Goal: Navigation & Orientation: Find specific page/section

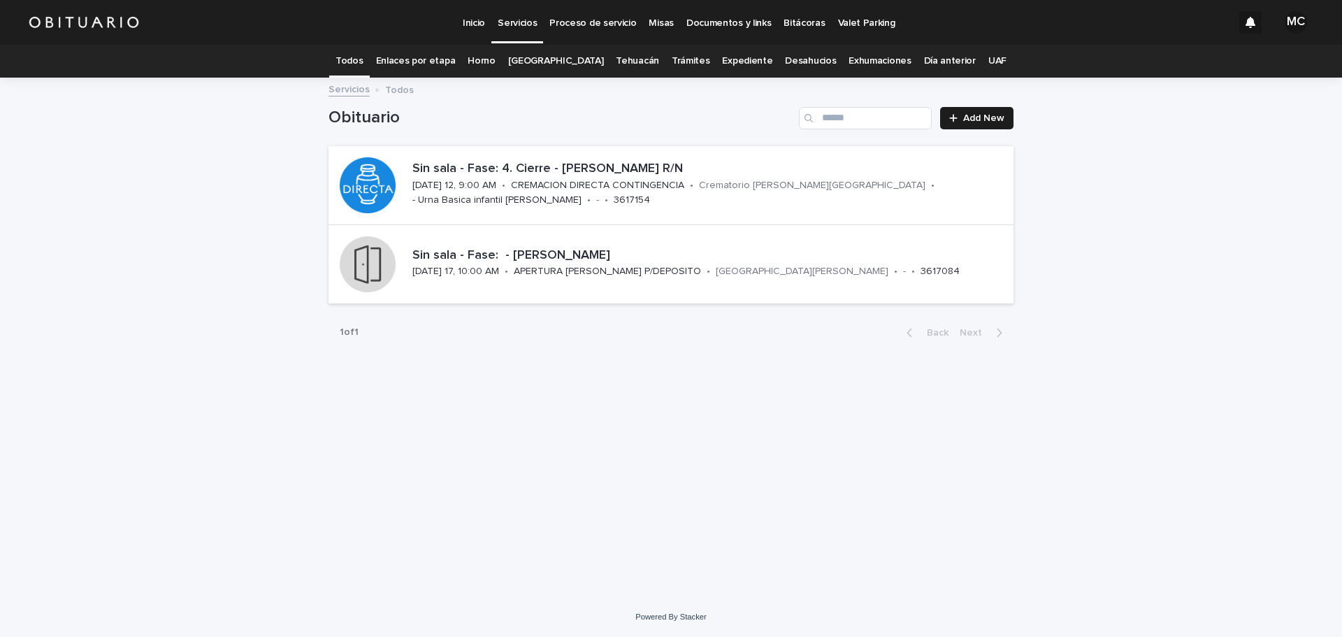
click at [417, 59] on link "Enlaces por etapa" at bounding box center [416, 61] width 80 height 33
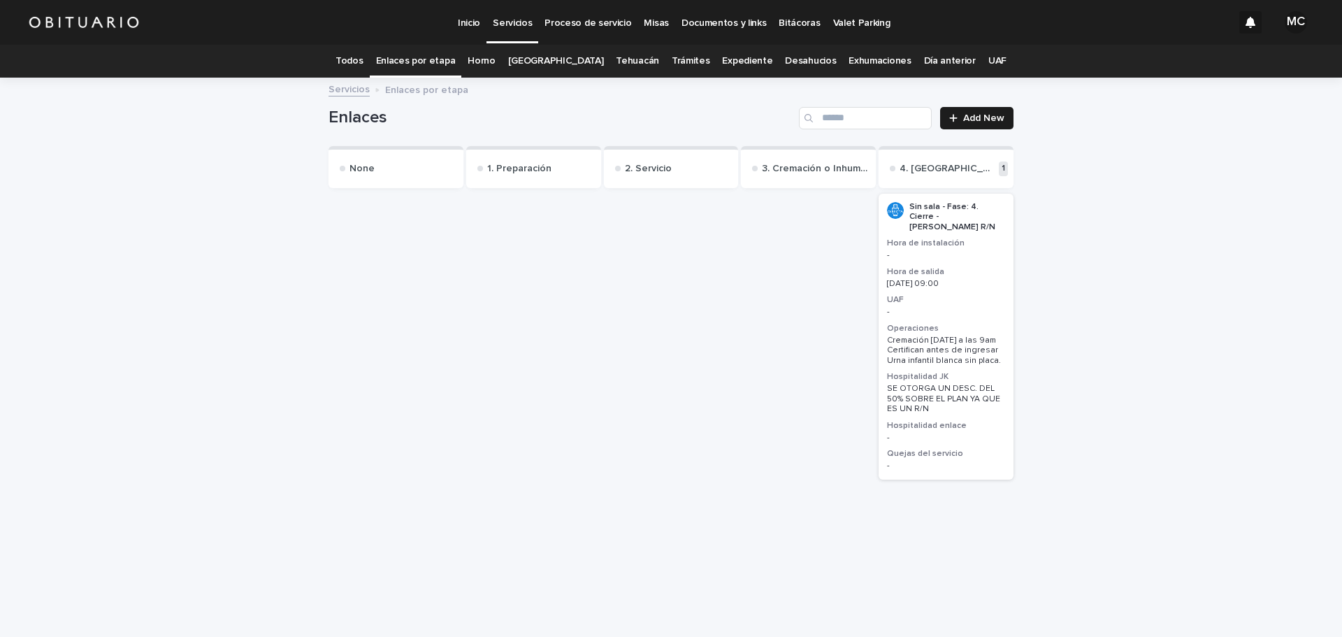
click at [354, 90] on link "Servicios" at bounding box center [348, 88] width 41 height 16
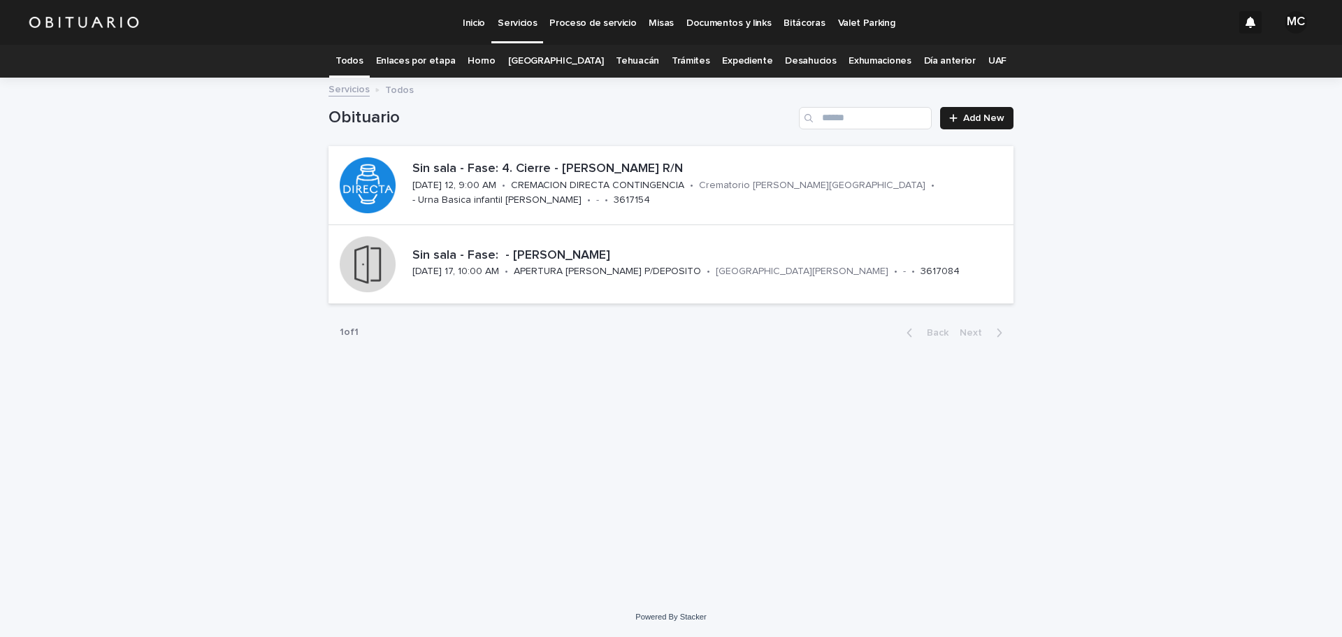
click at [988, 59] on link "UAF" at bounding box center [997, 61] width 18 height 33
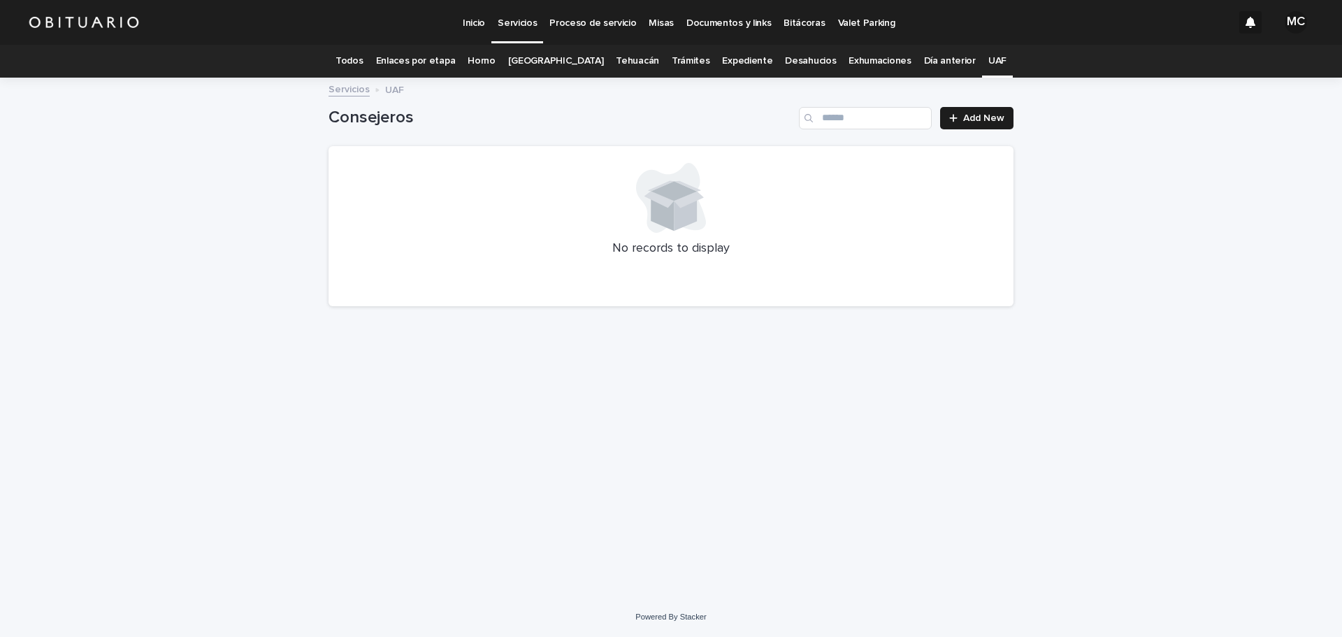
click at [363, 64] on link "Todos" at bounding box center [348, 61] width 27 height 33
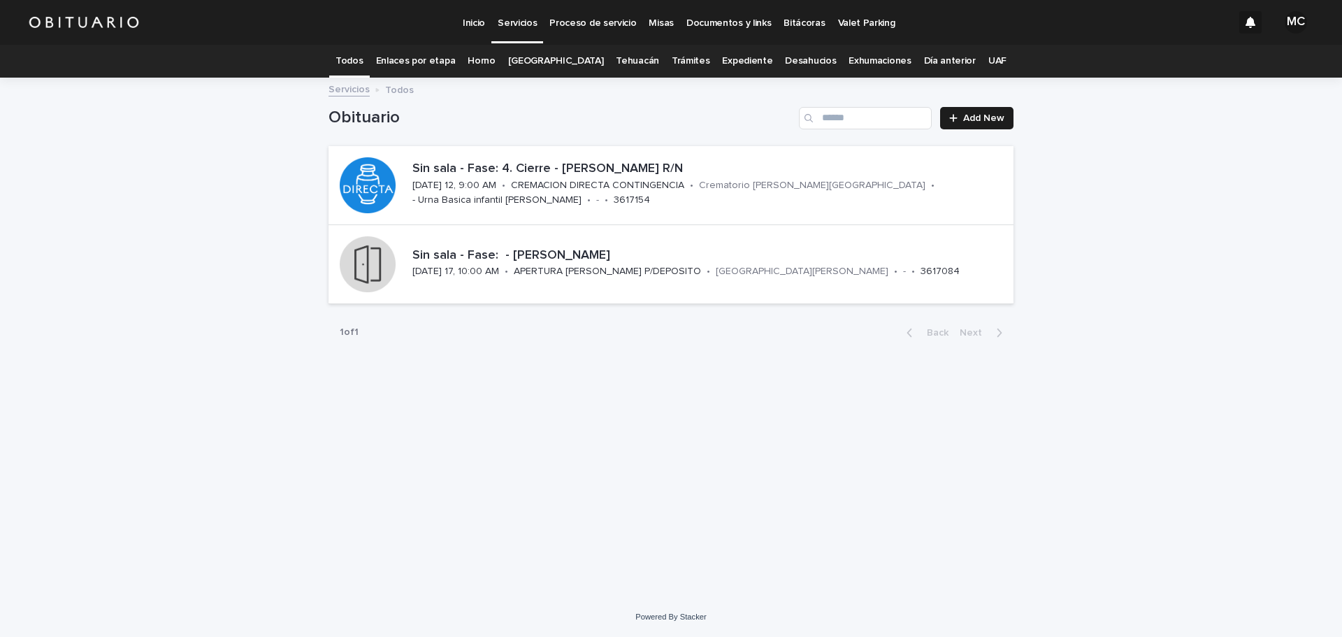
click at [656, 20] on p "Misas" at bounding box center [661, 14] width 24 height 29
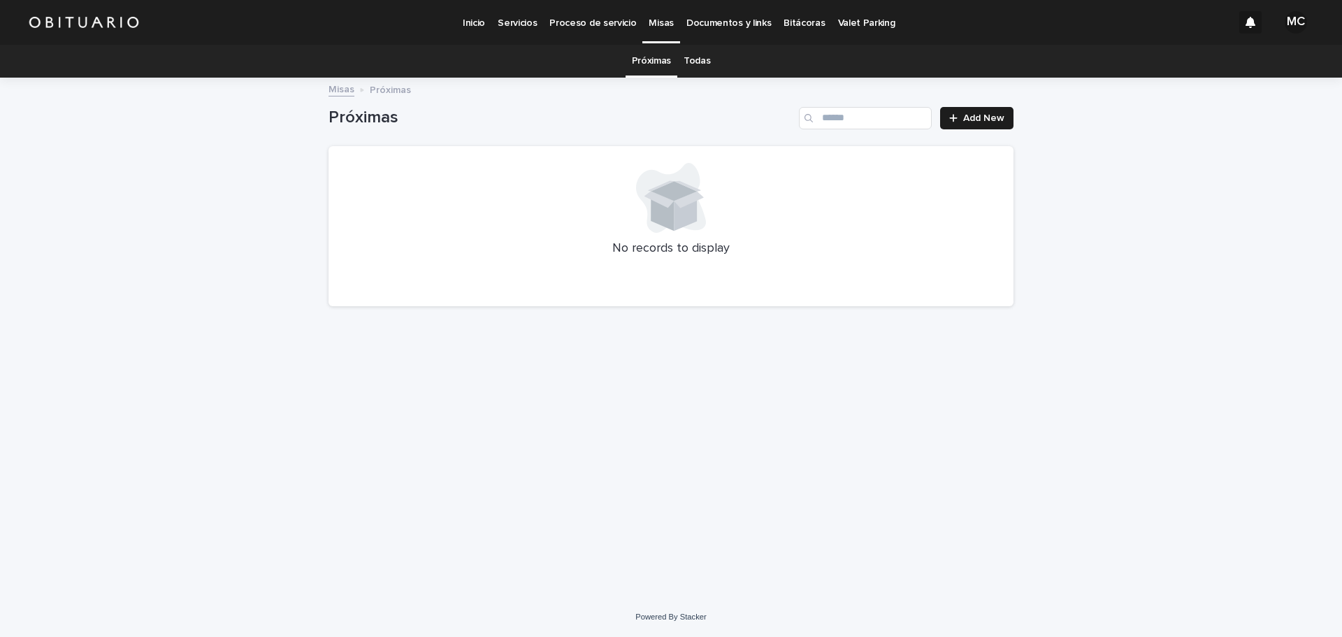
click at [690, 56] on link "Todas" at bounding box center [696, 61] width 27 height 33
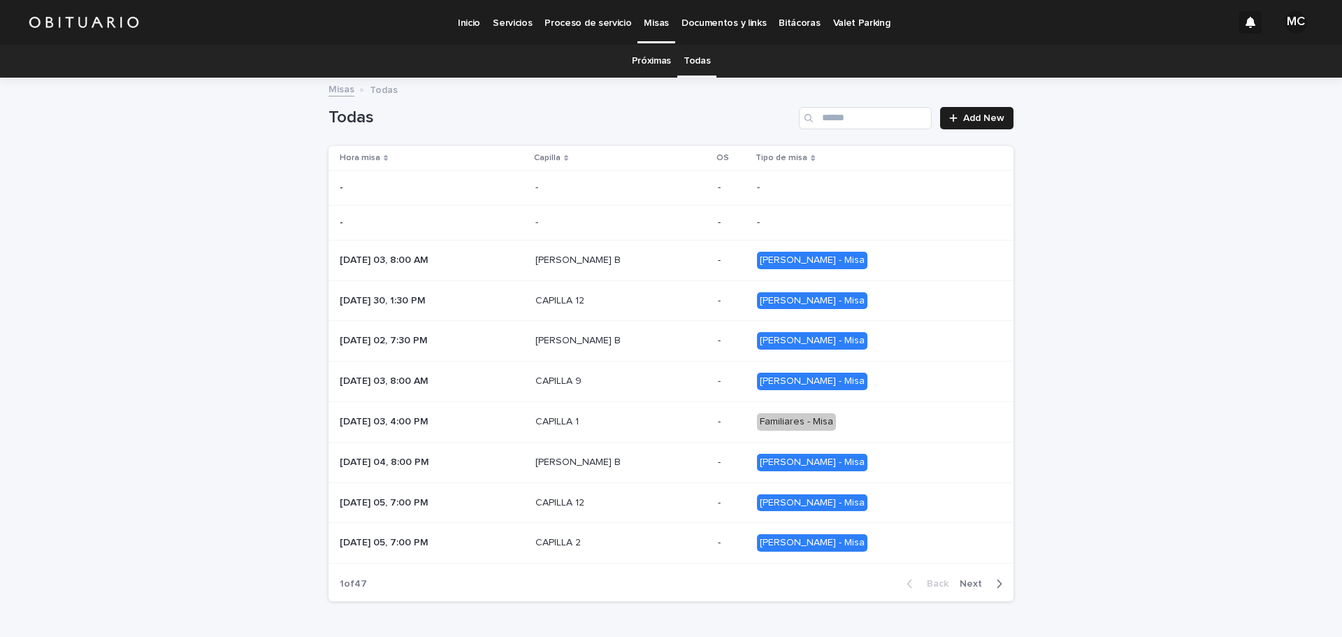
click at [747, 23] on p "Documentos y links" at bounding box center [723, 14] width 85 height 29
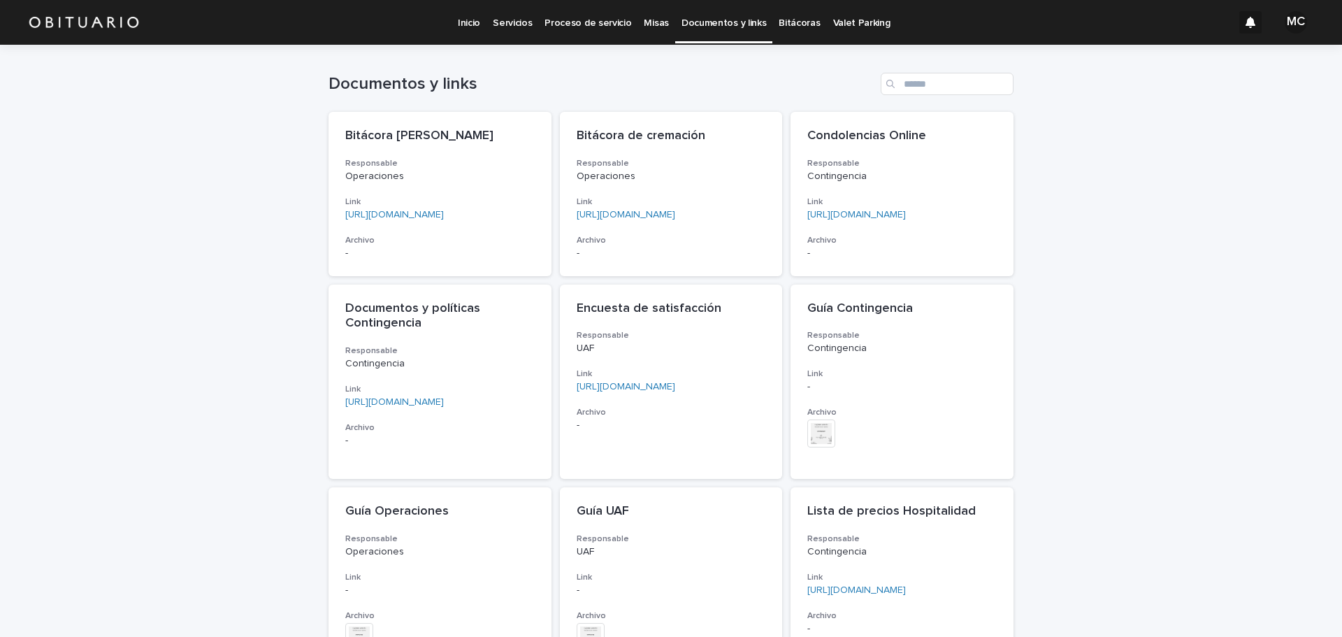
click at [569, 28] on p "Proceso de servicio" at bounding box center [587, 14] width 87 height 29
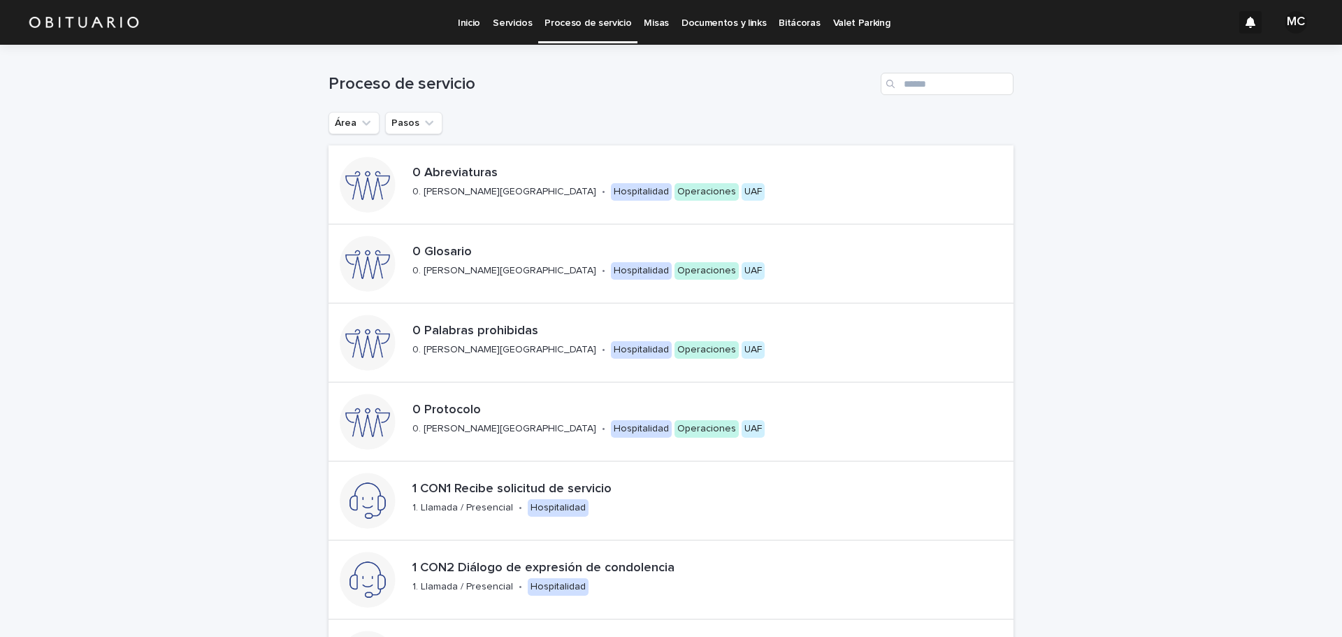
click at [459, 22] on p "Inicio" at bounding box center [469, 14] width 22 height 29
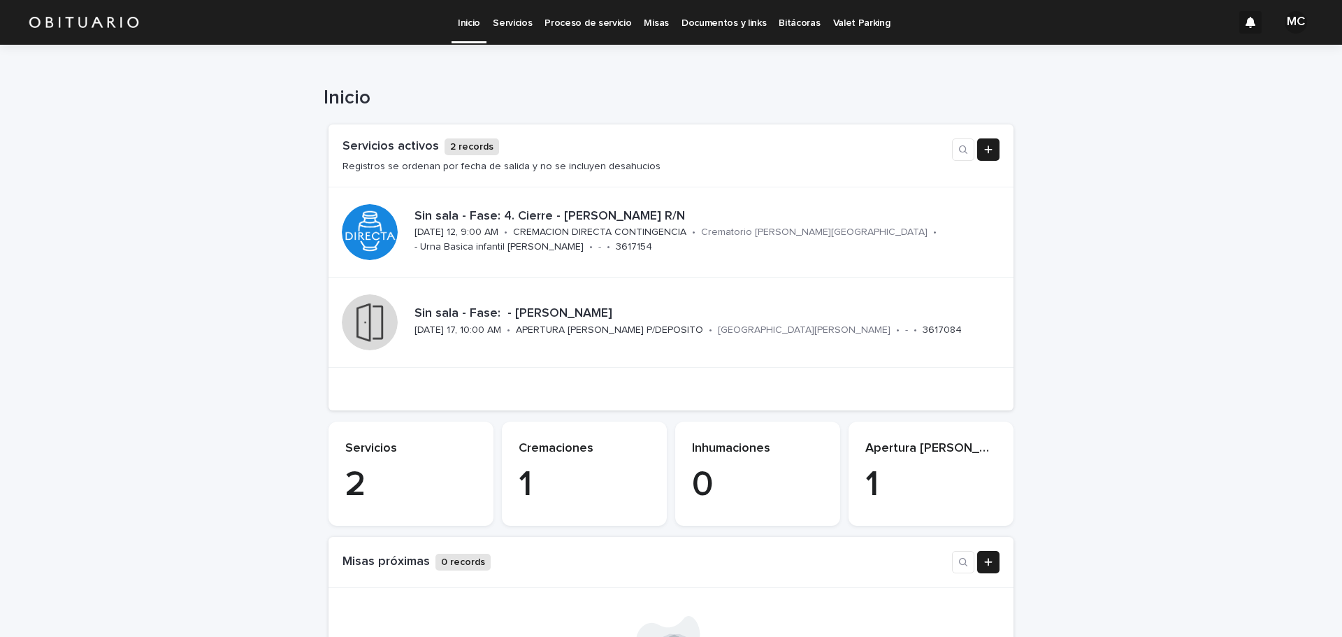
click at [525, 17] on p "Servicios" at bounding box center [512, 14] width 39 height 29
